Goal: Register for event/course

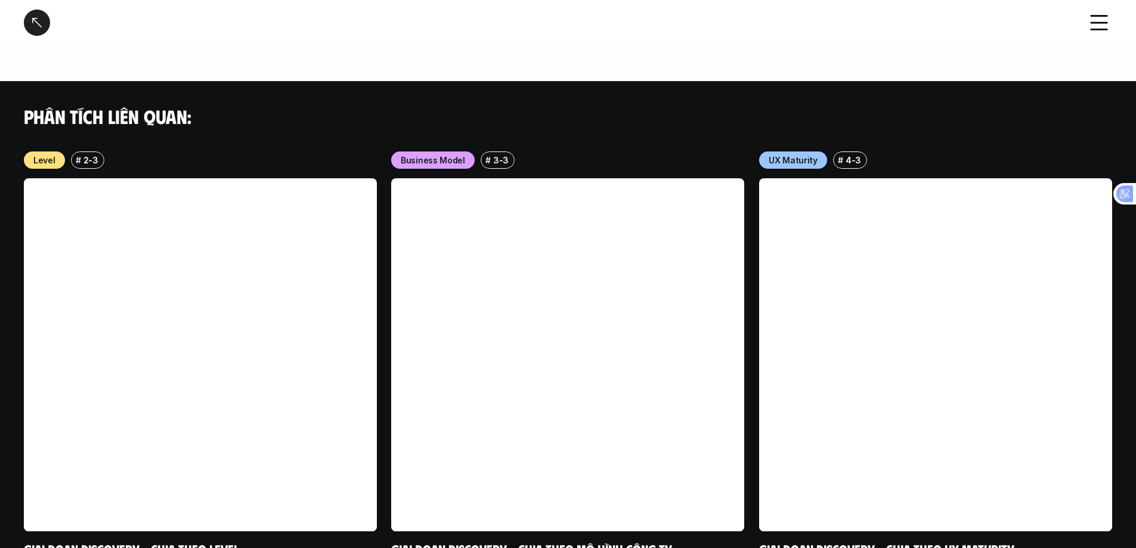
scroll to position [1361, 0]
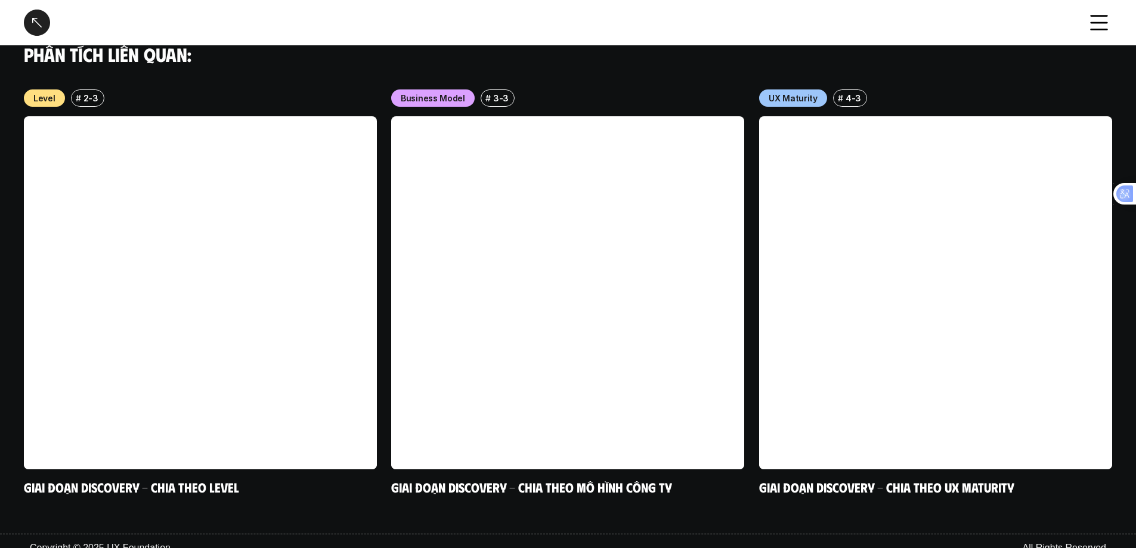
click at [31, 12] on div at bounding box center [37, 23] width 26 height 26
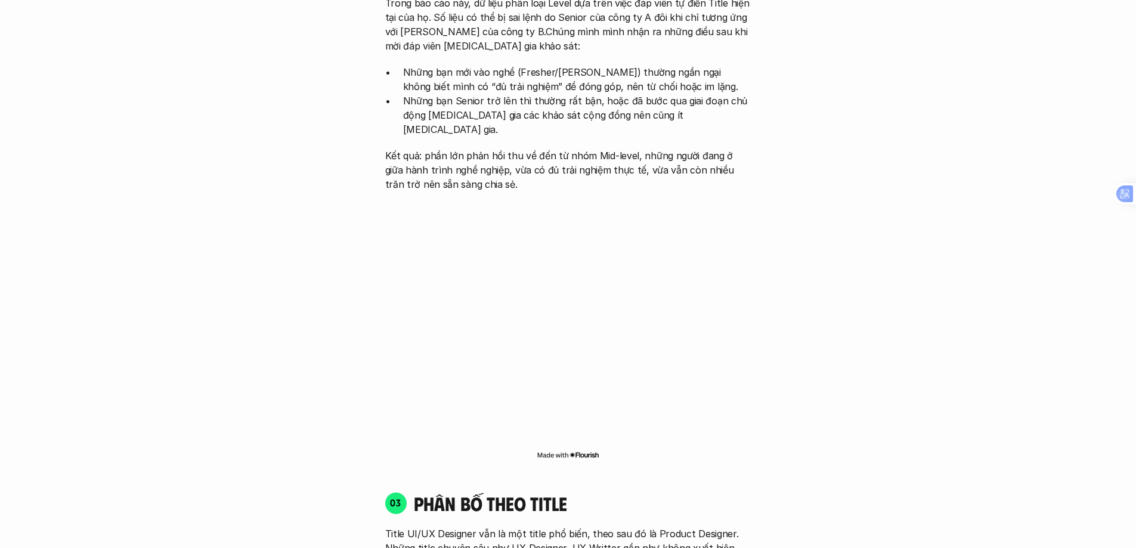
scroll to position [3479, 0]
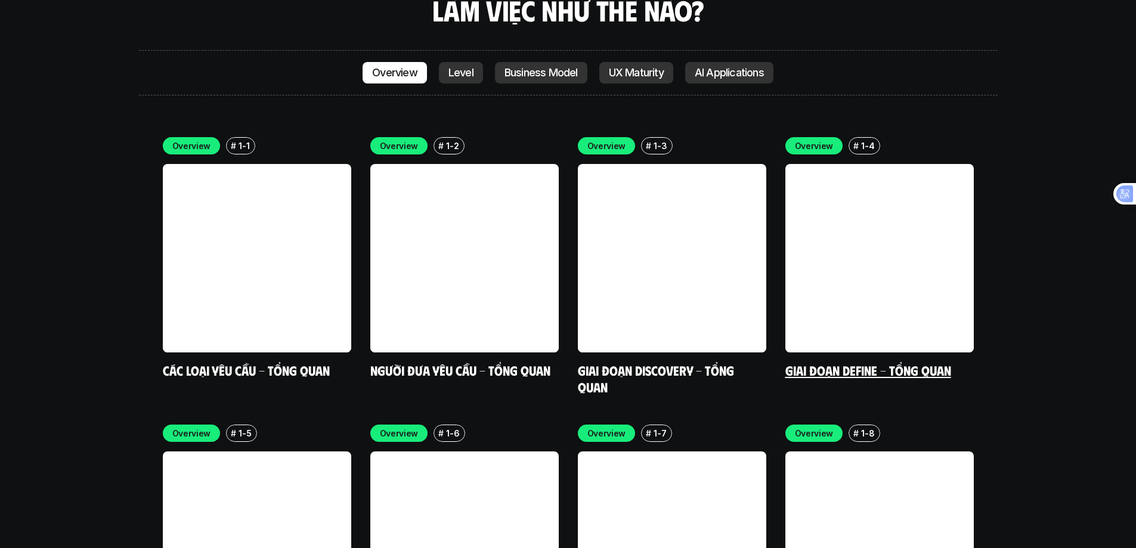
click at [844, 164] on link at bounding box center [879, 258] width 188 height 188
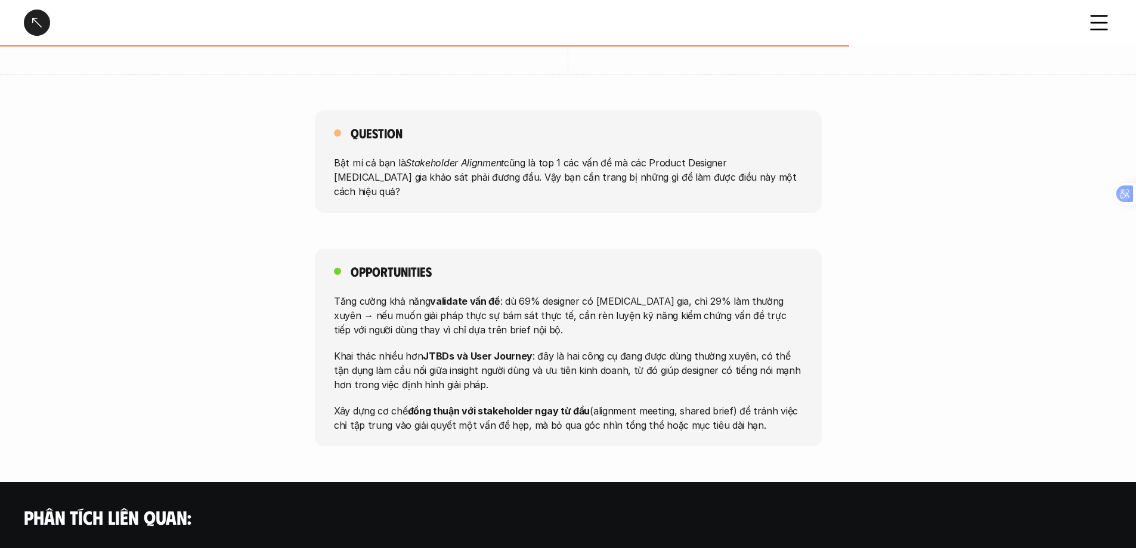
scroll to position [1062, 0]
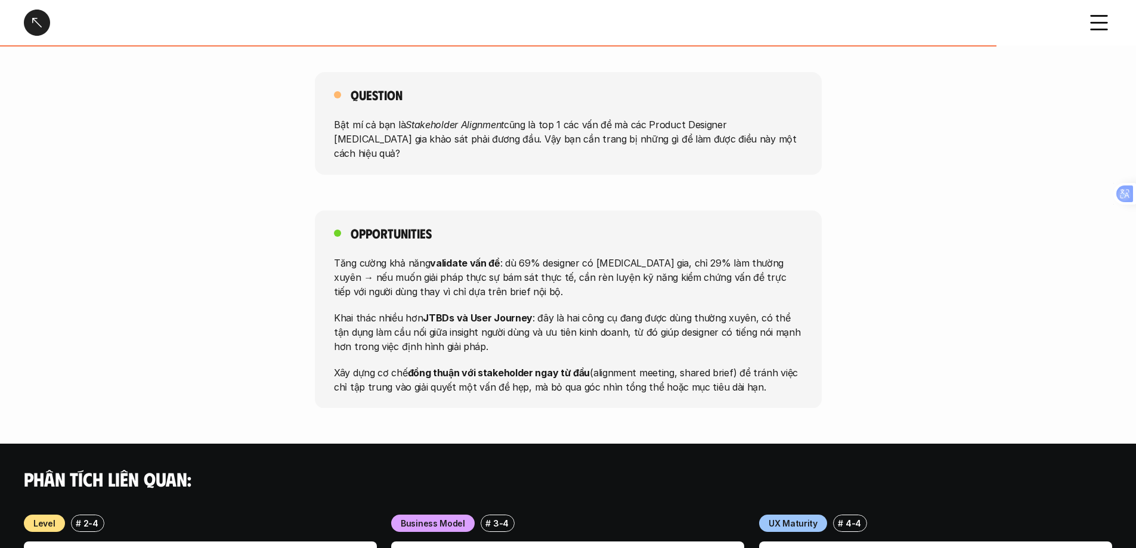
click at [34, 24] on div at bounding box center [37, 23] width 26 height 26
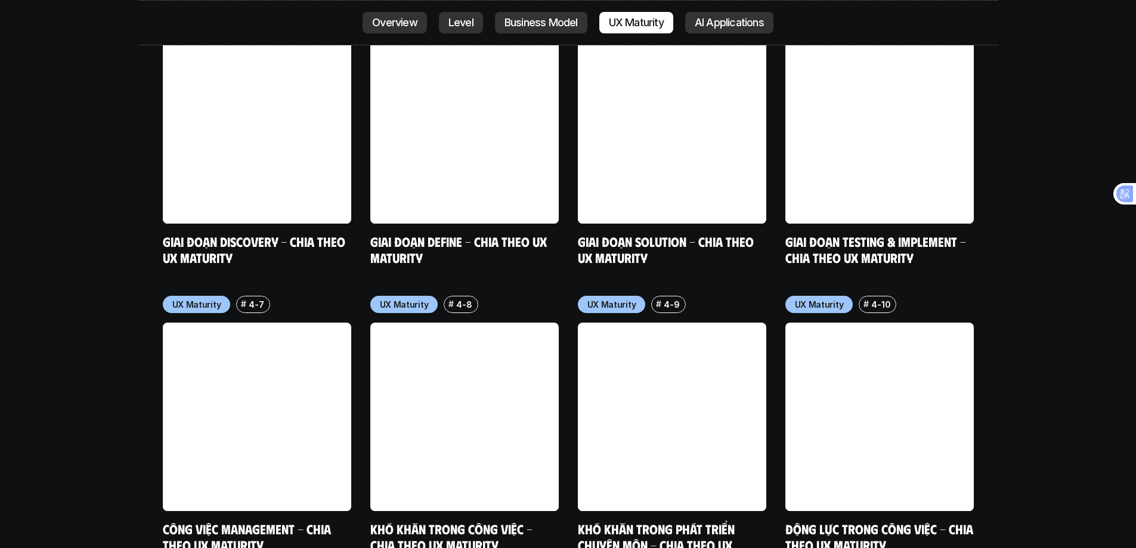
scroll to position [6282, 0]
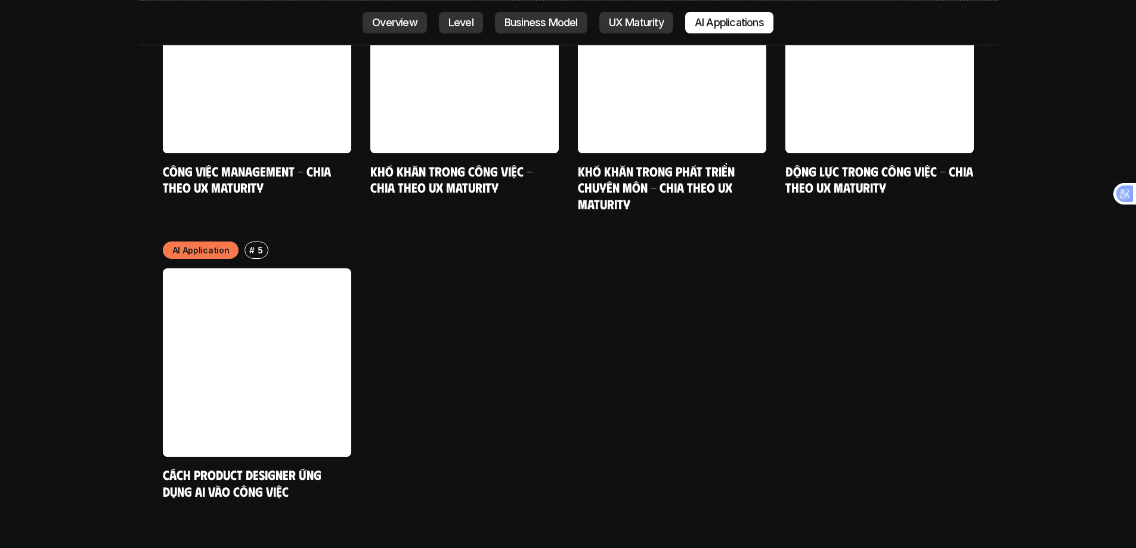
click at [598, 284] on div "AI Application # 5 Cách Product Designer ứng dụng AI vào công việc" at bounding box center [568, 371] width 811 height 258
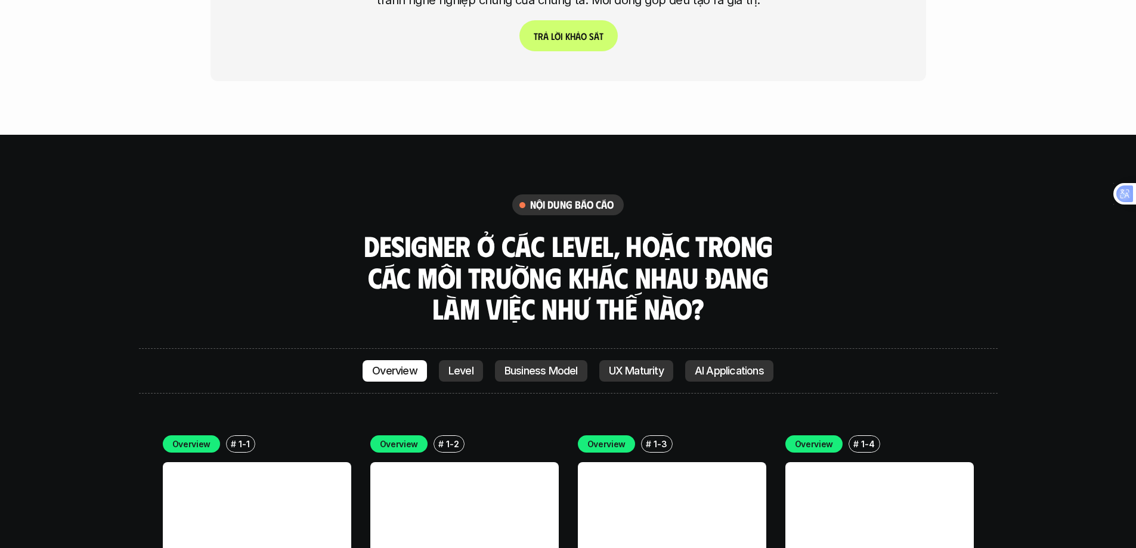
scroll to position [2883, 0]
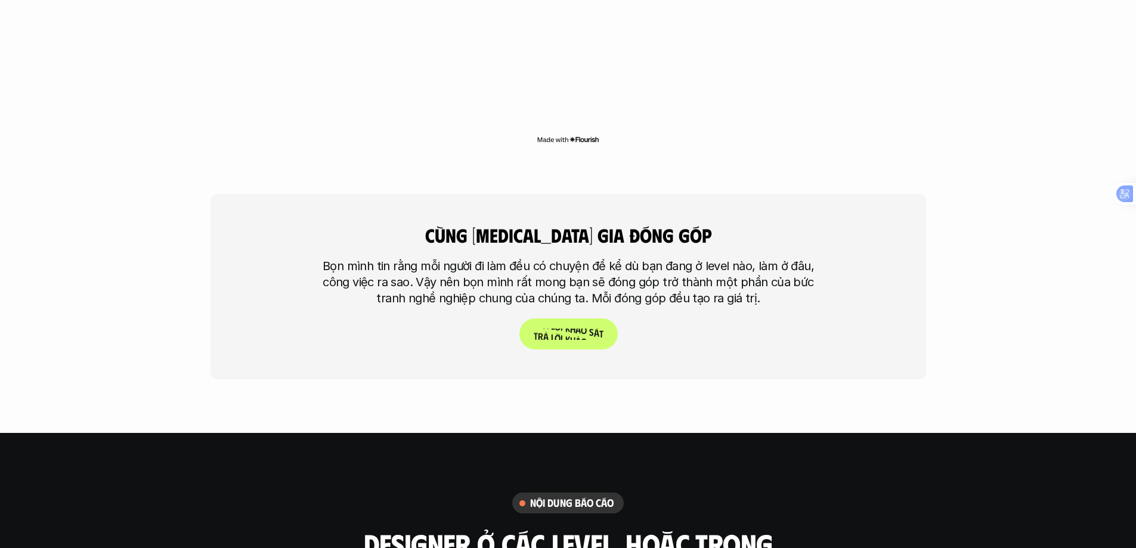
click at [565, 329] on p "T r ả l ờ i k h ả o s á t" at bounding box center [568, 334] width 70 height 11
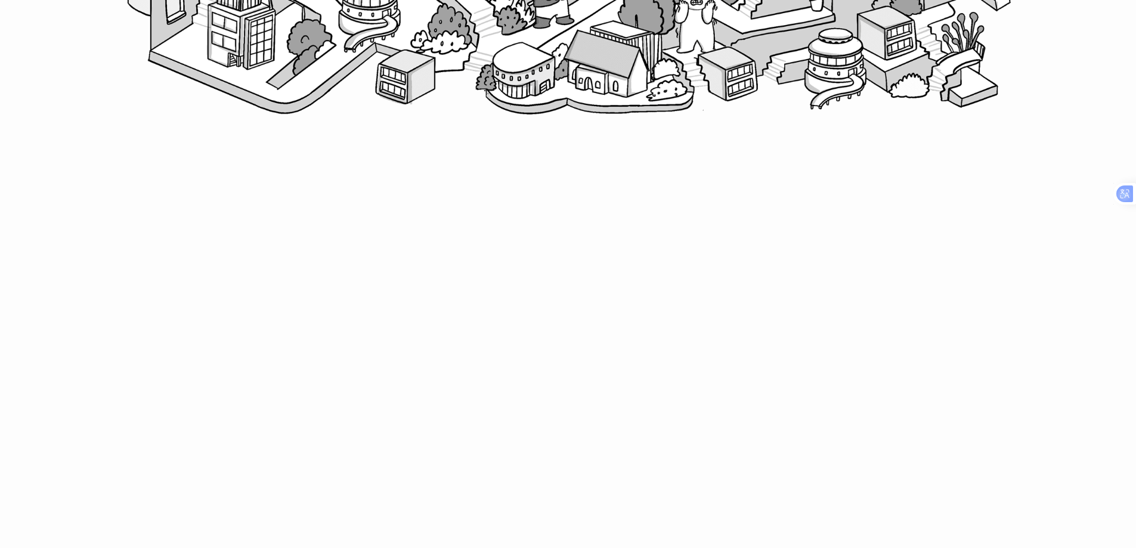
scroll to position [656, 0]
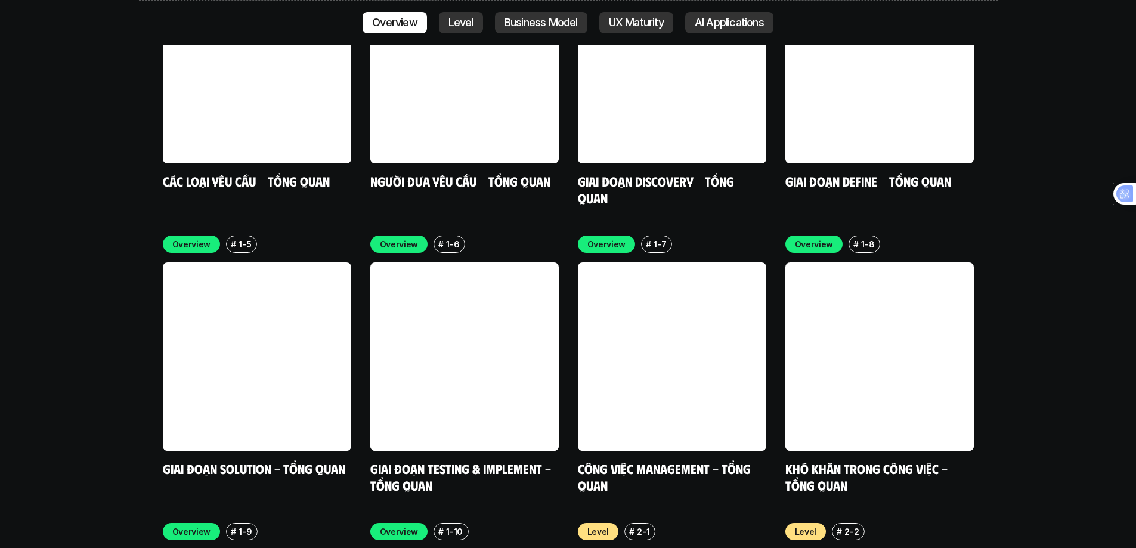
scroll to position [3718, 0]
